Goal: Task Accomplishment & Management: Use online tool/utility

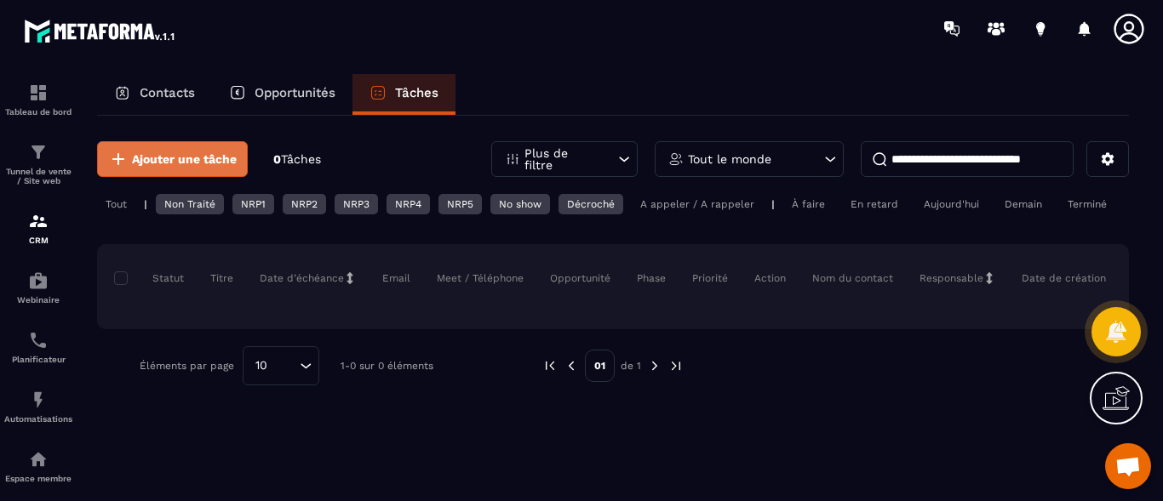
click at [169, 156] on span "Ajouter une tâche" at bounding box center [184, 159] width 105 height 17
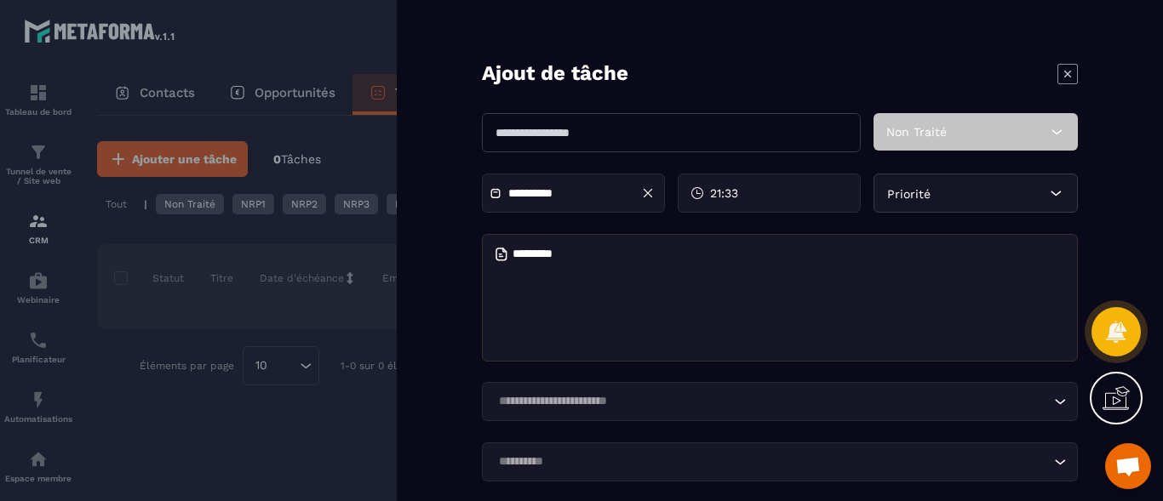
click at [1057, 74] on icon at bounding box center [1067, 74] width 20 height 20
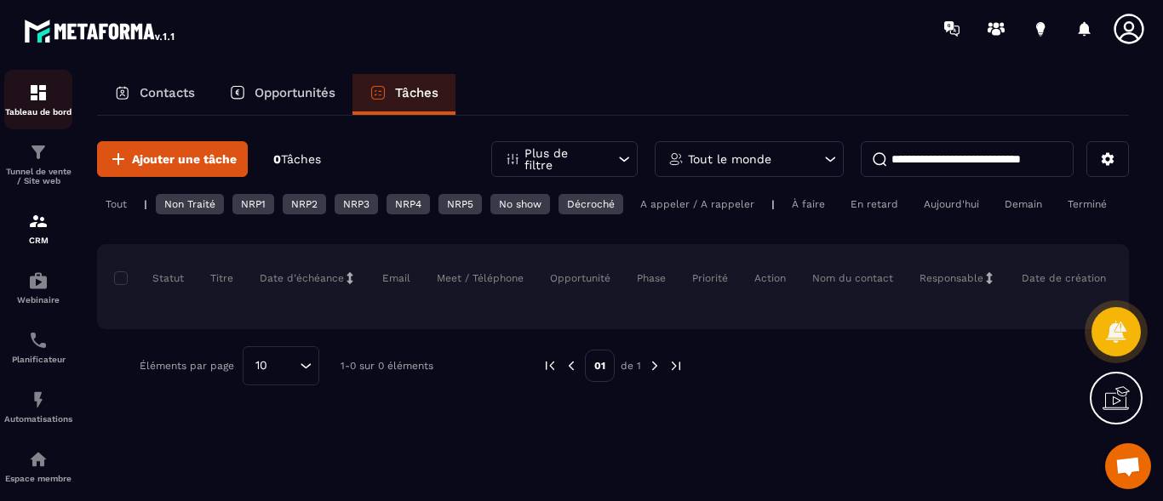
click at [32, 94] on img at bounding box center [38, 93] width 20 height 20
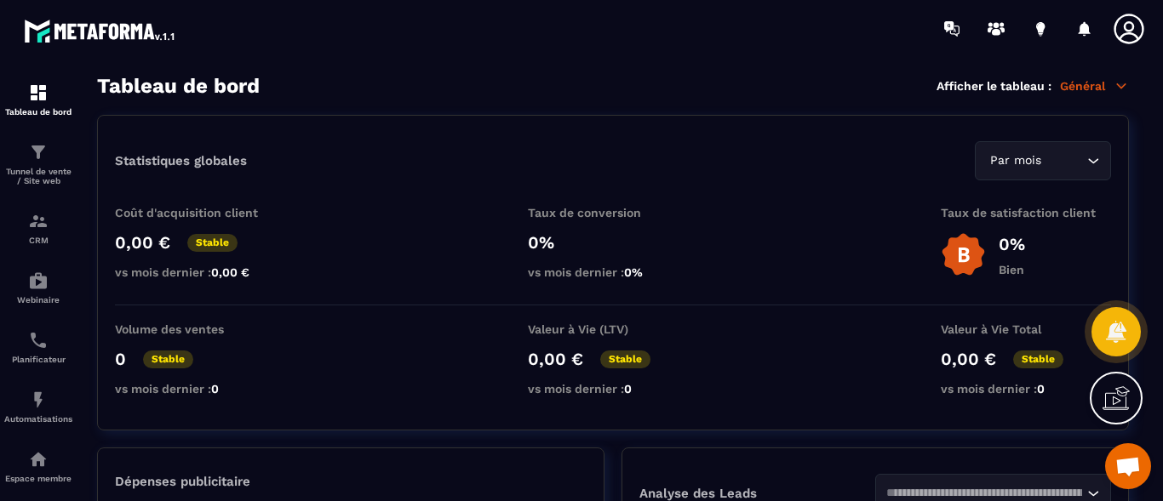
click at [1119, 83] on icon at bounding box center [1120, 85] width 15 height 15
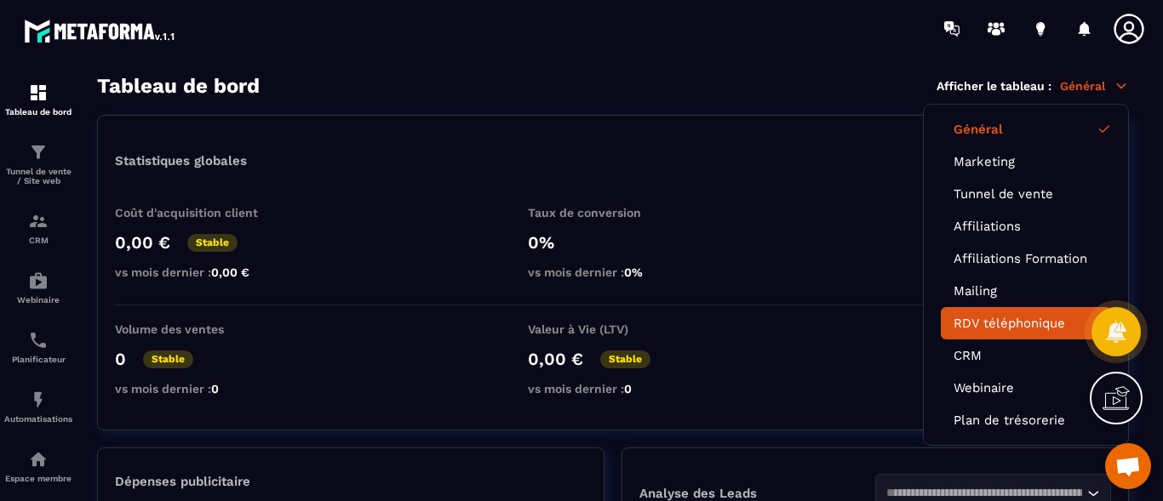
click at [1035, 325] on link "RDV téléphonique" at bounding box center [1025, 323] width 145 height 15
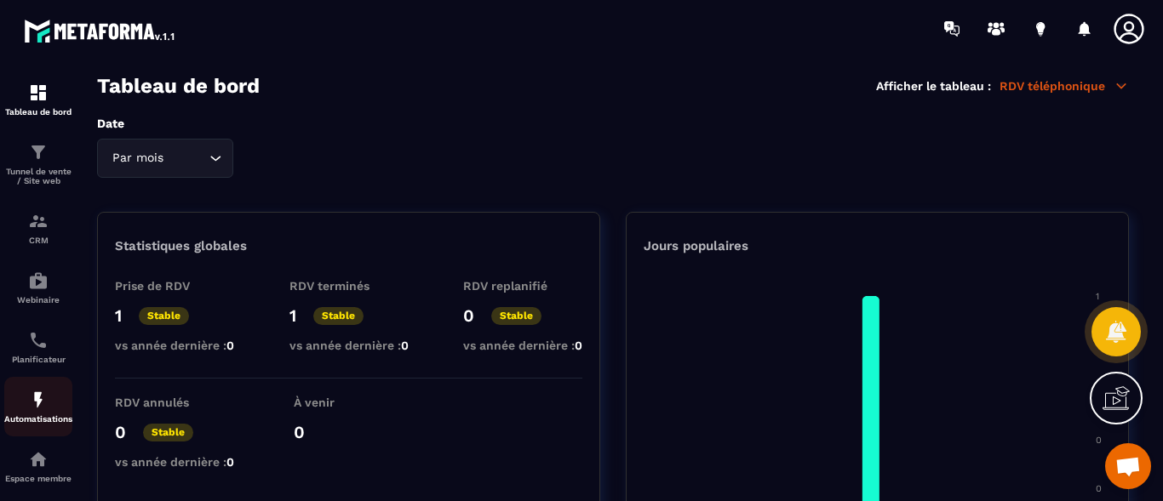
click at [33, 419] on p "Automatisations" at bounding box center [38, 418] width 68 height 9
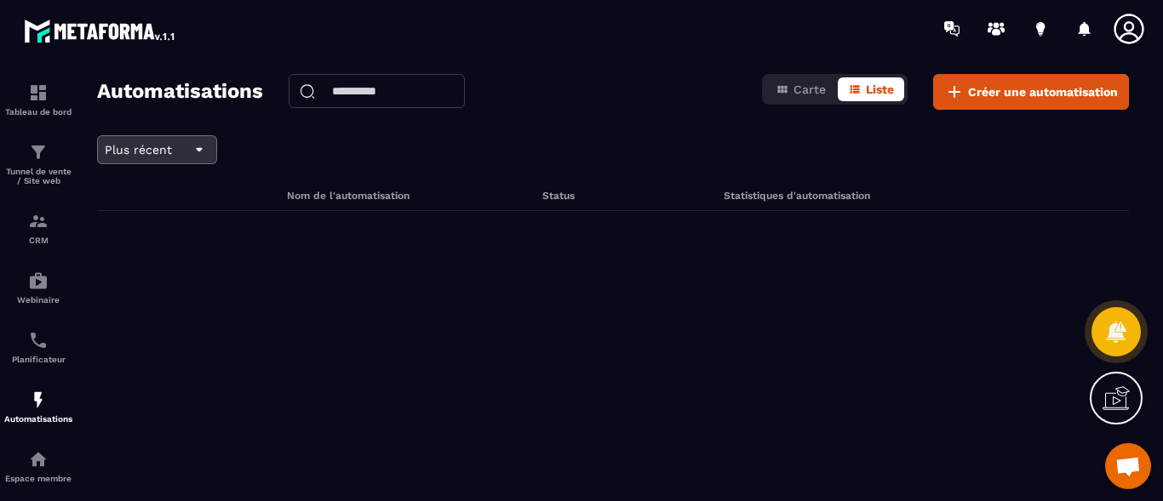
click at [201, 148] on icon at bounding box center [199, 150] width 6 height 4
click at [191, 208] on li "Plus récent" at bounding box center [156, 221] width 101 height 27
click at [1001, 90] on span "Créer une automatisation" at bounding box center [1043, 91] width 150 height 17
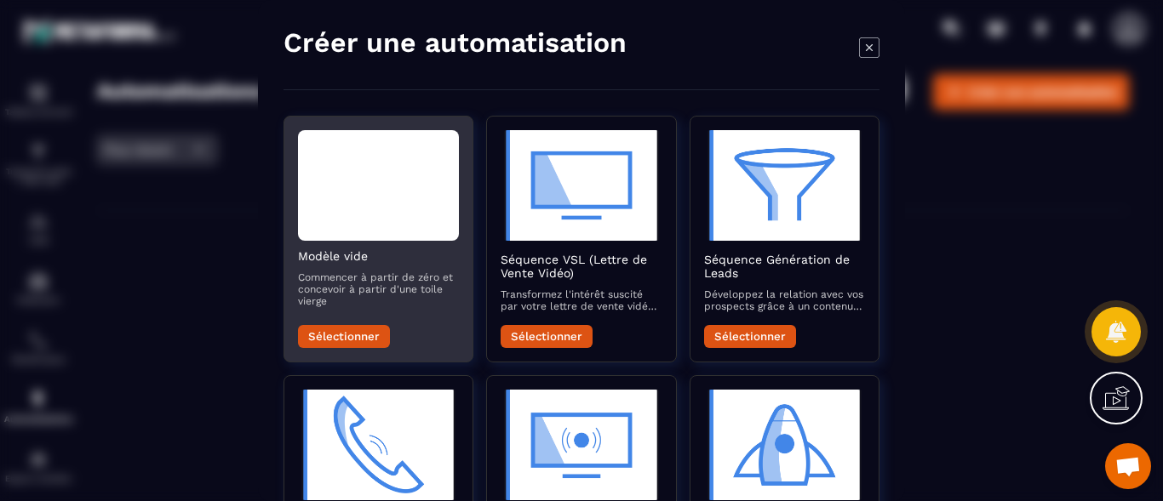
click at [348, 333] on button "Sélectionner" at bounding box center [344, 335] width 92 height 23
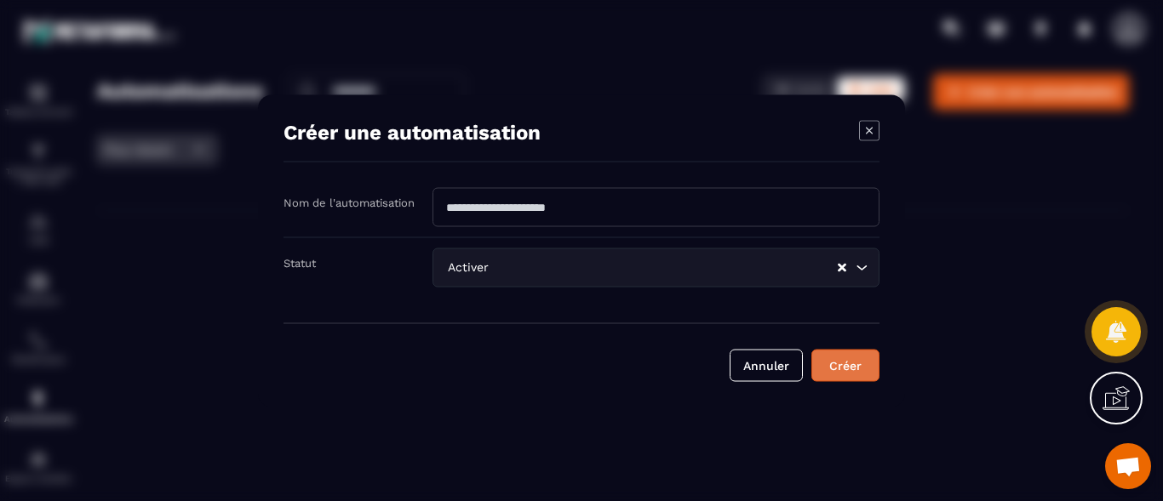
click at [831, 365] on button "Créer" at bounding box center [845, 365] width 68 height 32
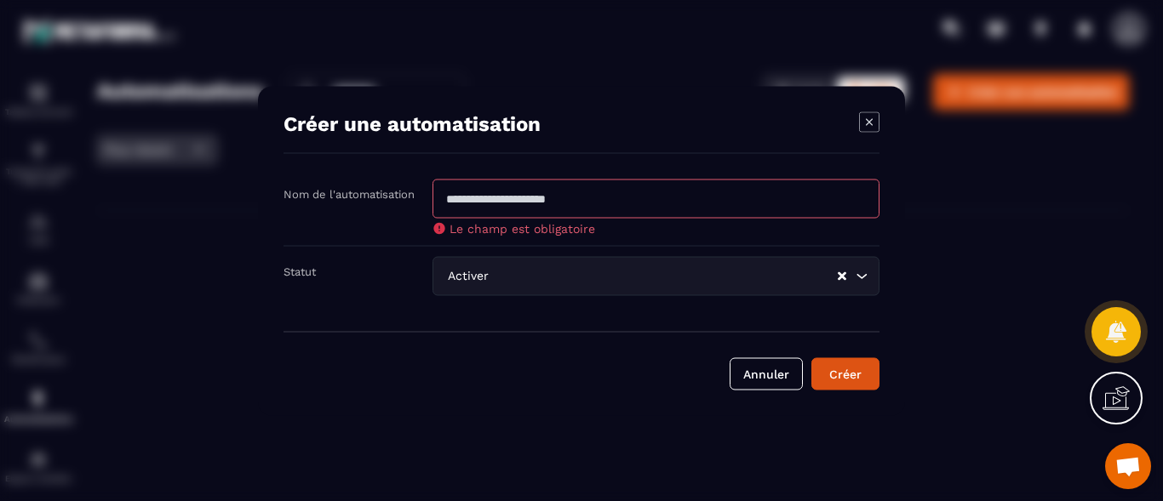
click at [783, 192] on input "Modal window" at bounding box center [655, 198] width 447 height 39
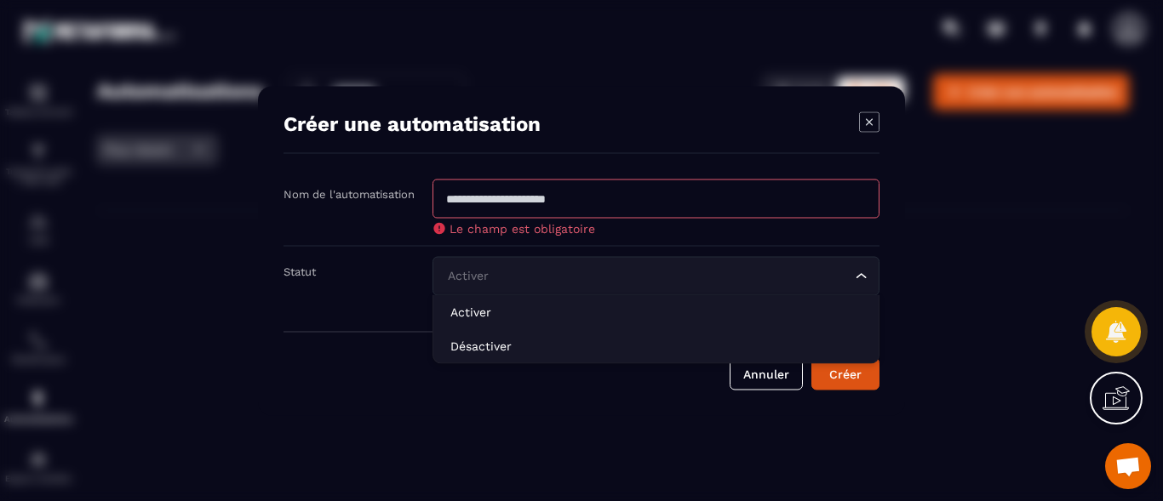
click at [853, 276] on icon "Search for option" at bounding box center [861, 275] width 17 height 17
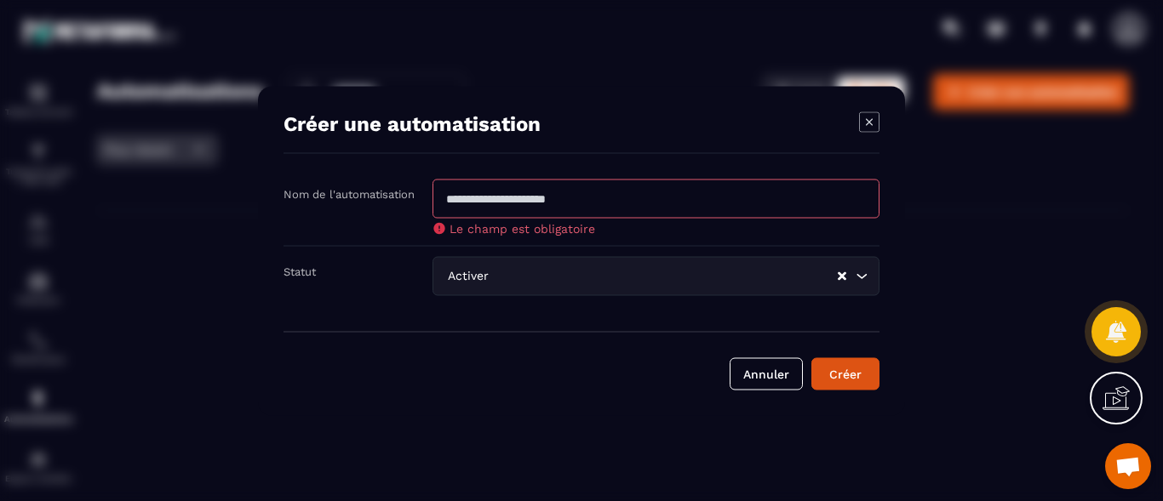
click at [1010, 55] on div "Modal window" at bounding box center [581, 250] width 1163 height 501
click at [859, 117] on icon "Modal window" at bounding box center [869, 121] width 20 height 20
